Goal: Information Seeking & Learning: Learn about a topic

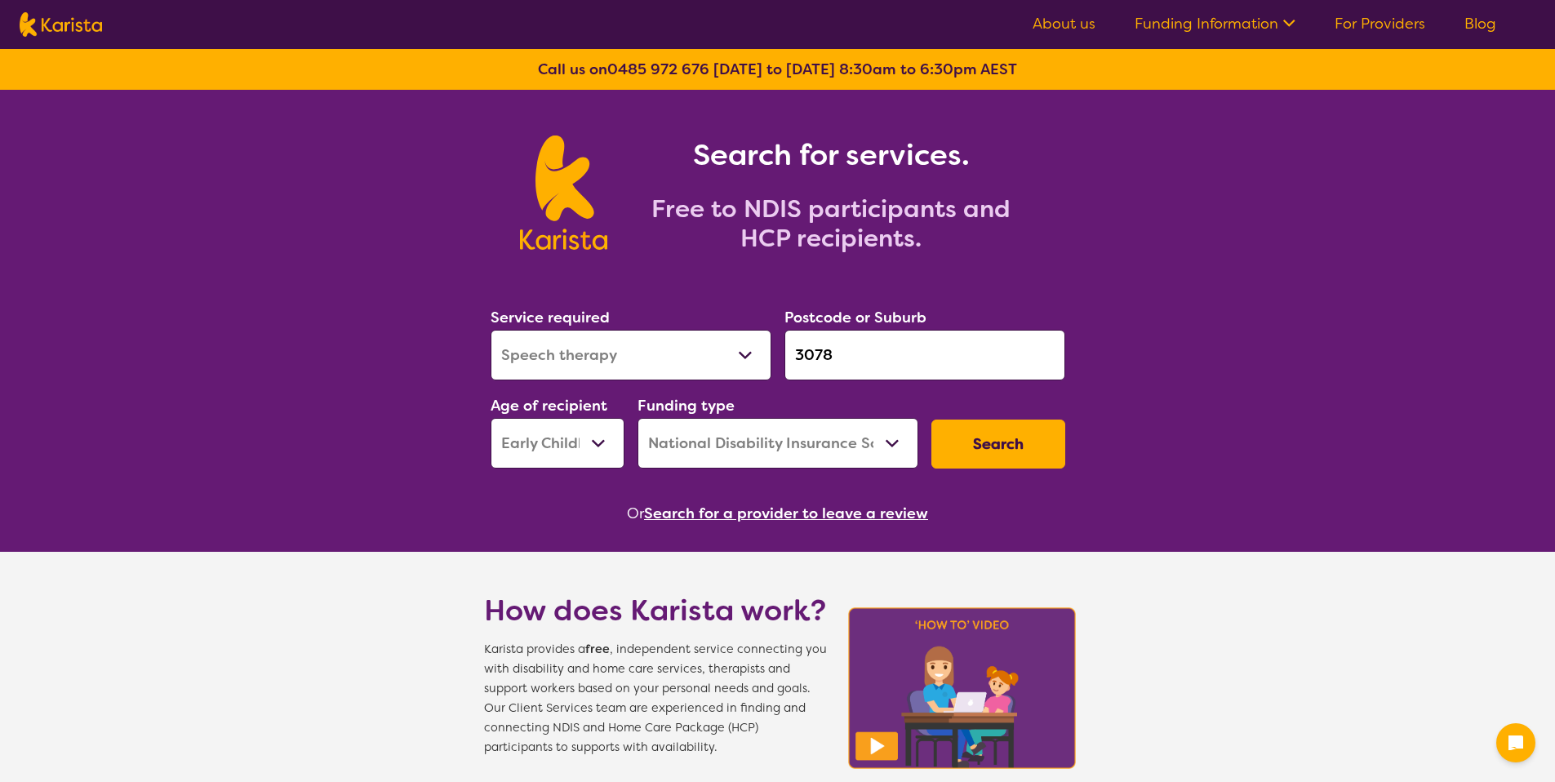
select select "Speech therapy"
select select "EC"
select select "NDIS"
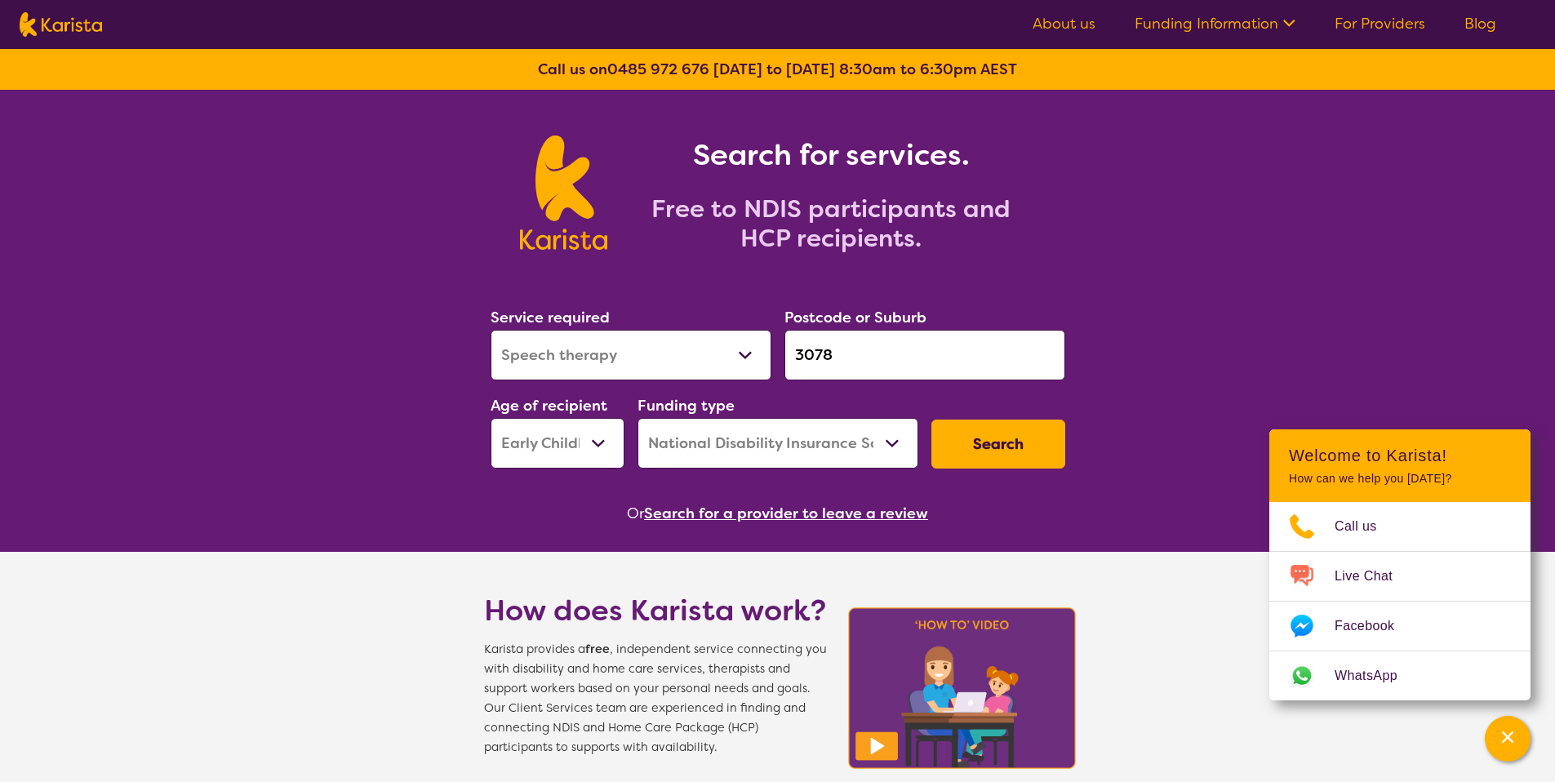
click at [816, 442] on select "Home Care Package (HCP) National Disability Insurance Scheme (NDIS) I don't know" at bounding box center [777, 443] width 281 height 51
click at [559, 343] on select "Allied Health Assistant Assessment ([MEDICAL_DATA] or [MEDICAL_DATA]) Behaviour…" at bounding box center [630, 355] width 281 height 51
select select "NDIS Plan management"
click at [490, 330] on select "Allied Health Assistant Assessment ([MEDICAL_DATA] or [MEDICAL_DATA]) Behaviour…" at bounding box center [630, 355] width 281 height 51
click at [971, 445] on button "Search" at bounding box center [998, 443] width 134 height 49
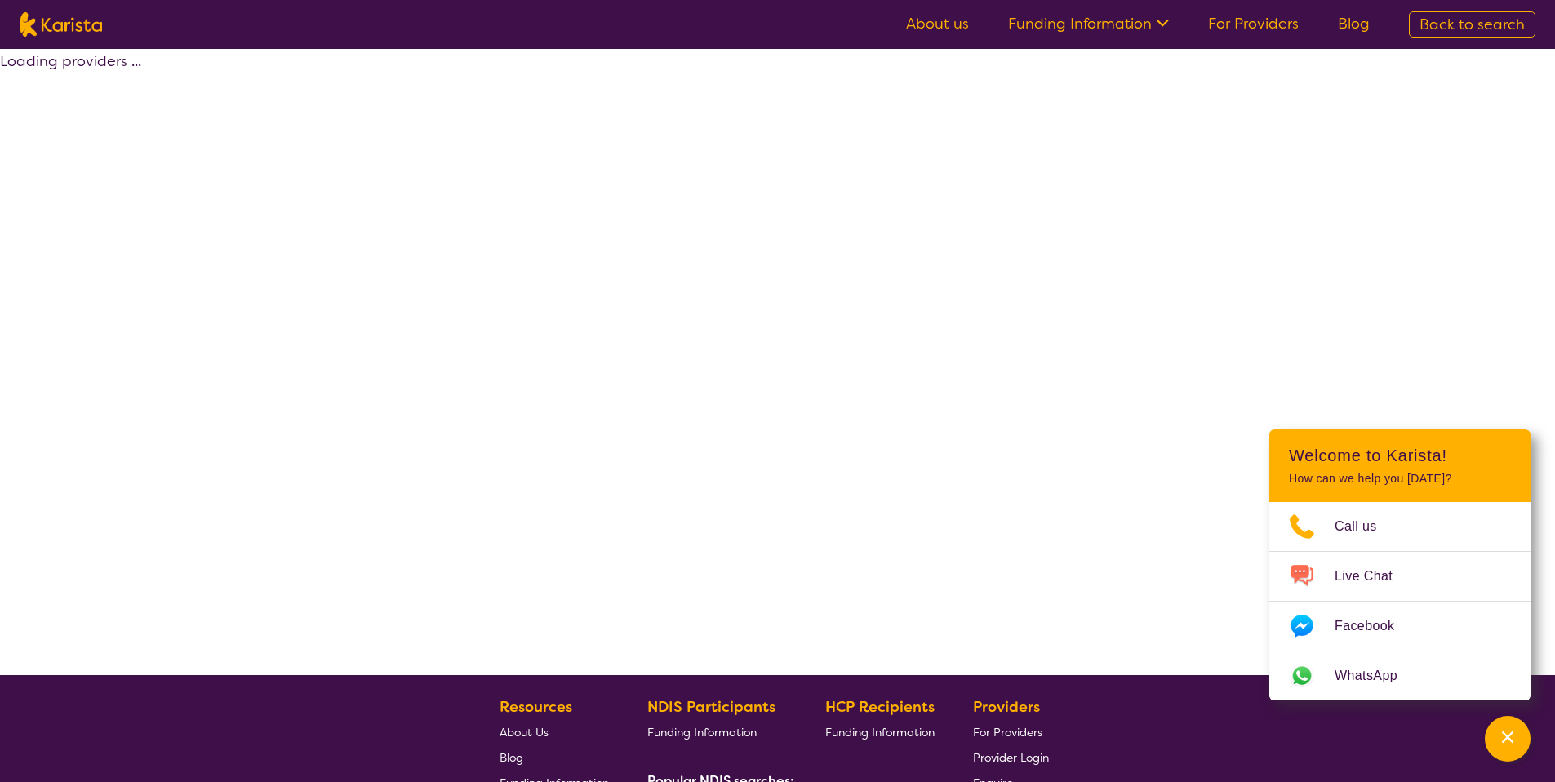
select select "by_score"
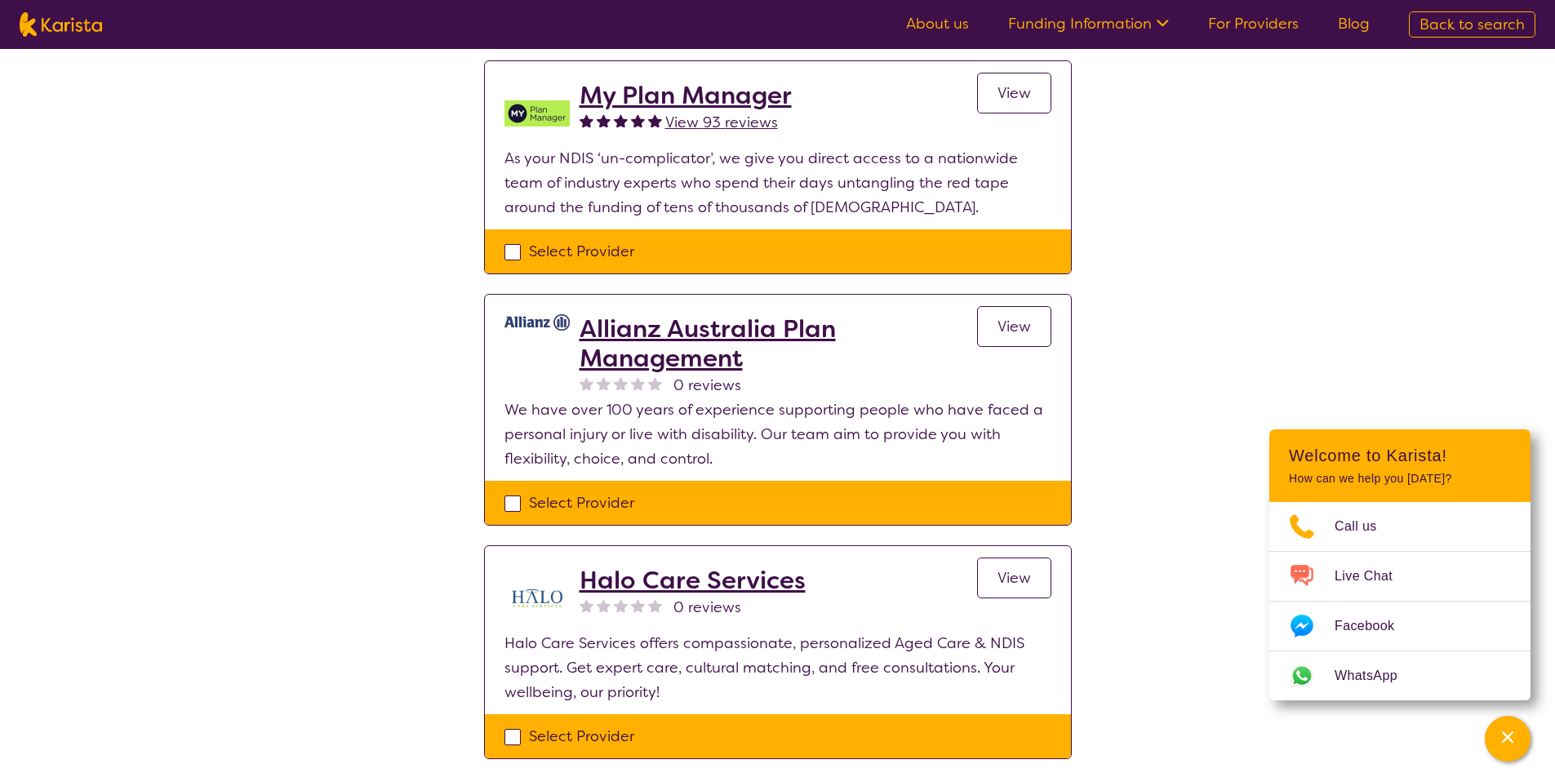
scroll to position [1543, 0]
